Goal: Find contact information: Find contact information

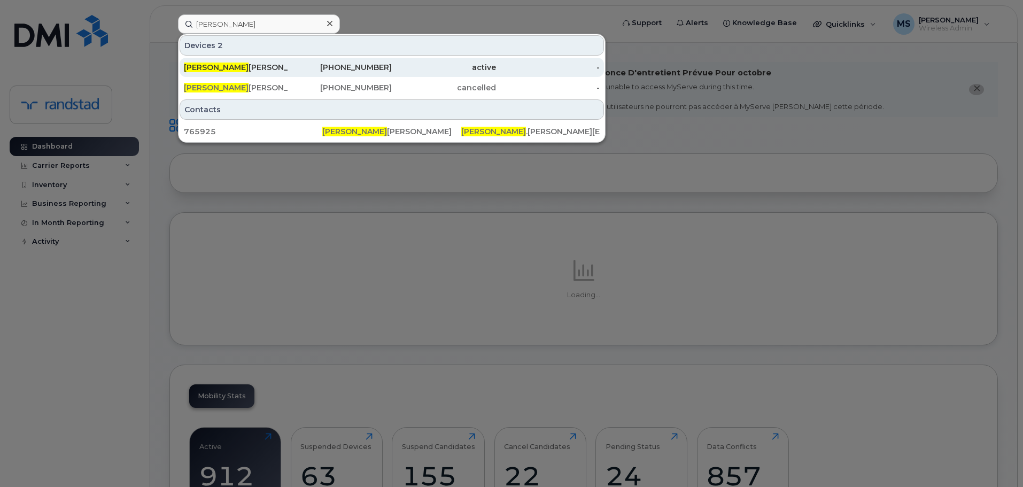
type input "carmen"
click at [296, 65] on div "416-573-6027" at bounding box center [340, 67] width 104 height 11
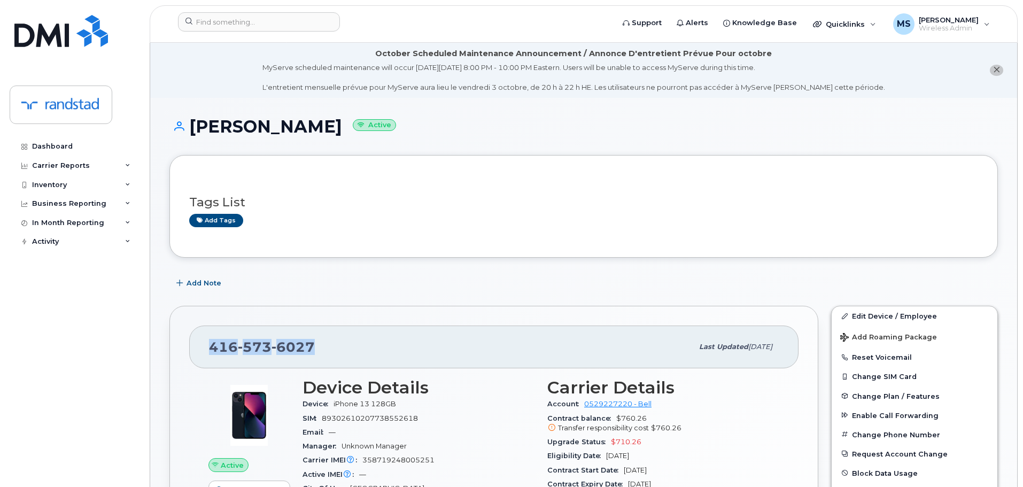
drag, startPoint x: 334, startPoint y: 350, endPoint x: 177, endPoint y: 347, distance: 156.6
click at [177, 347] on div "[PHONE_NUMBER] Last updated [DATE] Active Send Message 186.00 MB  used 5.00 GB …" at bounding box center [493, 492] width 649 height 373
copy span "[PHONE_NUMBER]"
